Goal: Task Accomplishment & Management: Use online tool/utility

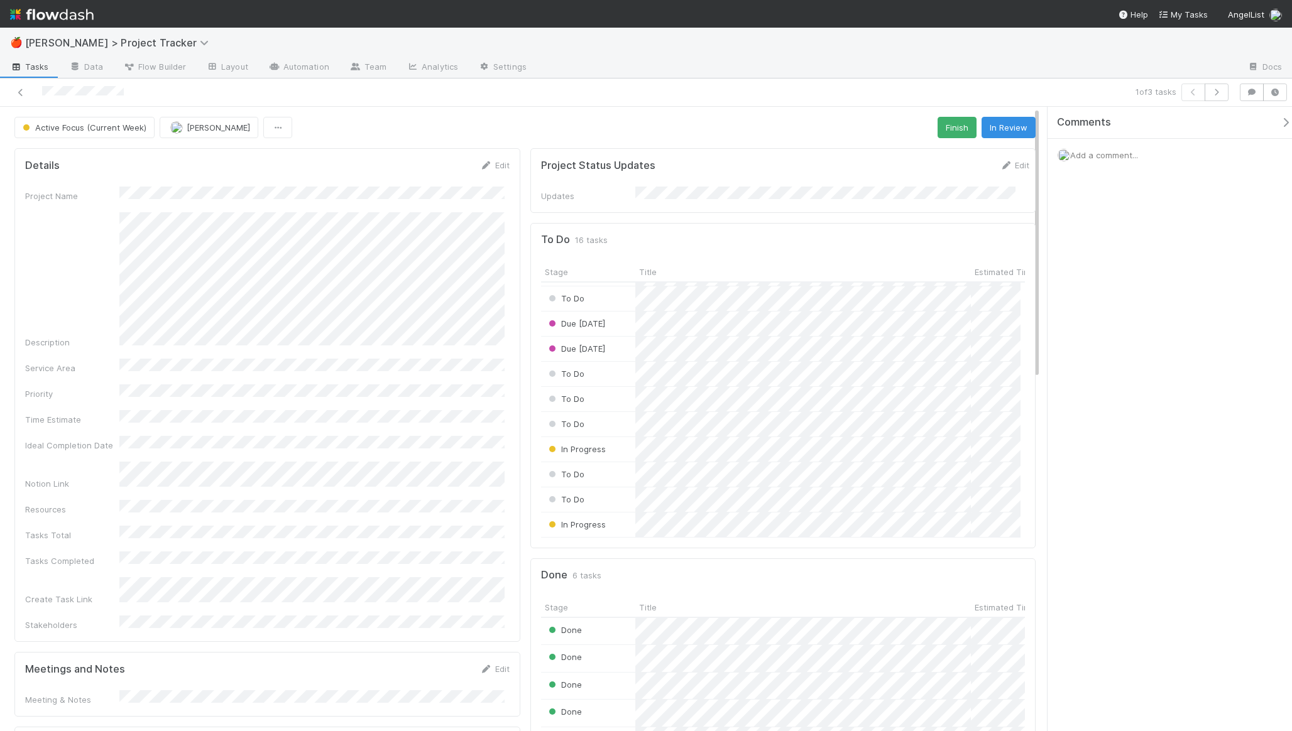
scroll to position [156, 0]
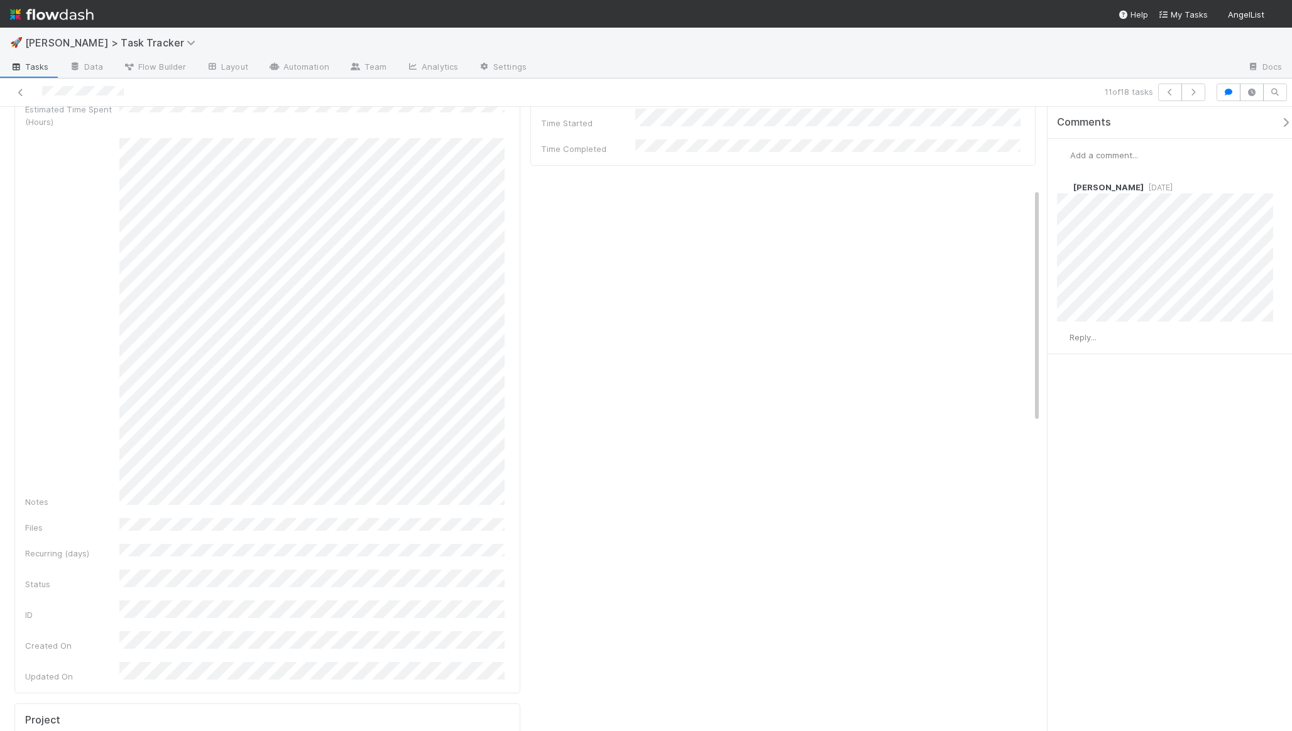
scroll to position [249, 0]
click at [361, 335] on div "Title Project Name Due Date Estimated Time Required (hours) Estimated Time Spen…" at bounding box center [267, 252] width 485 height 613
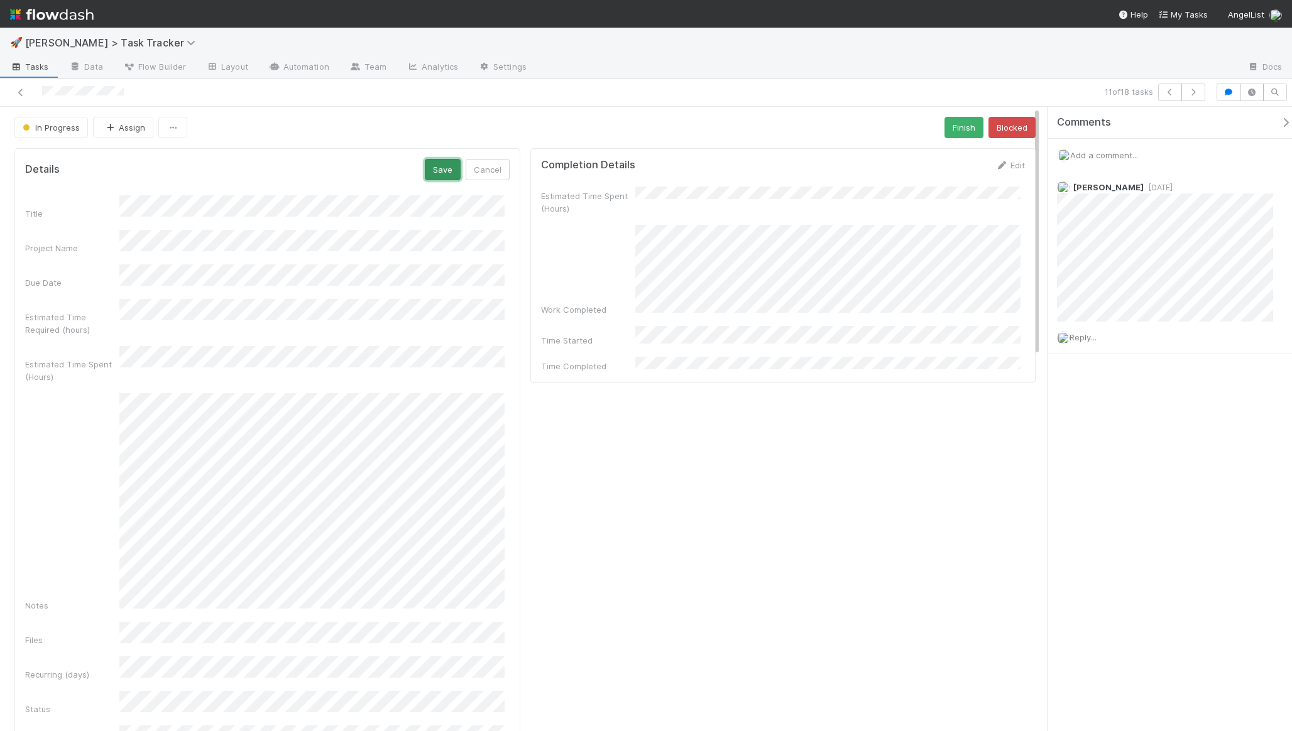
click at [439, 165] on button "Save" at bounding box center [443, 169] width 36 height 21
